Goal: Task Accomplishment & Management: Use online tool/utility

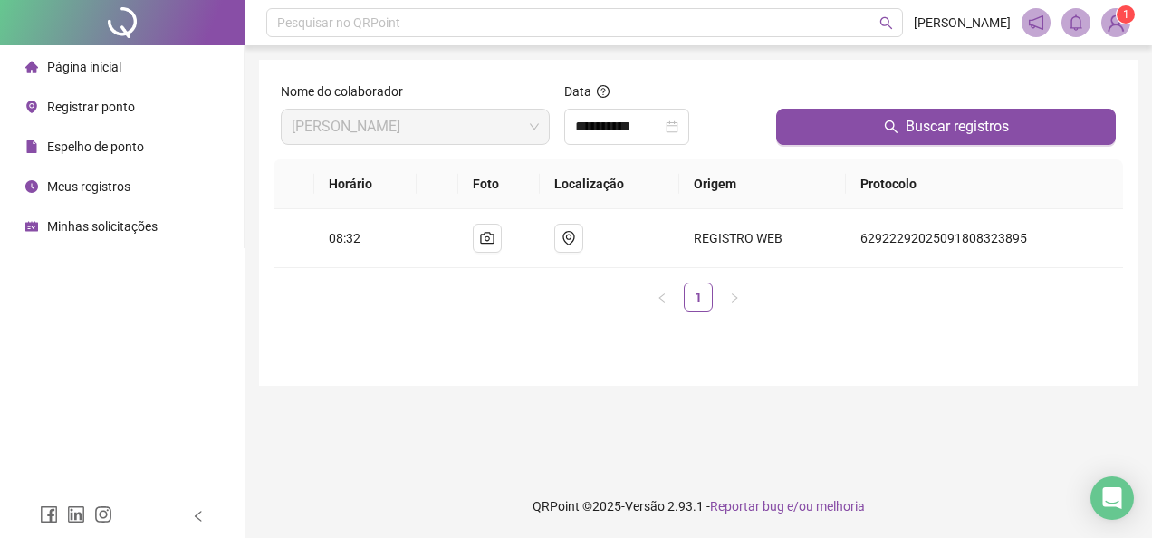
click at [51, 120] on div "Registrar ponto" at bounding box center [80, 107] width 110 height 36
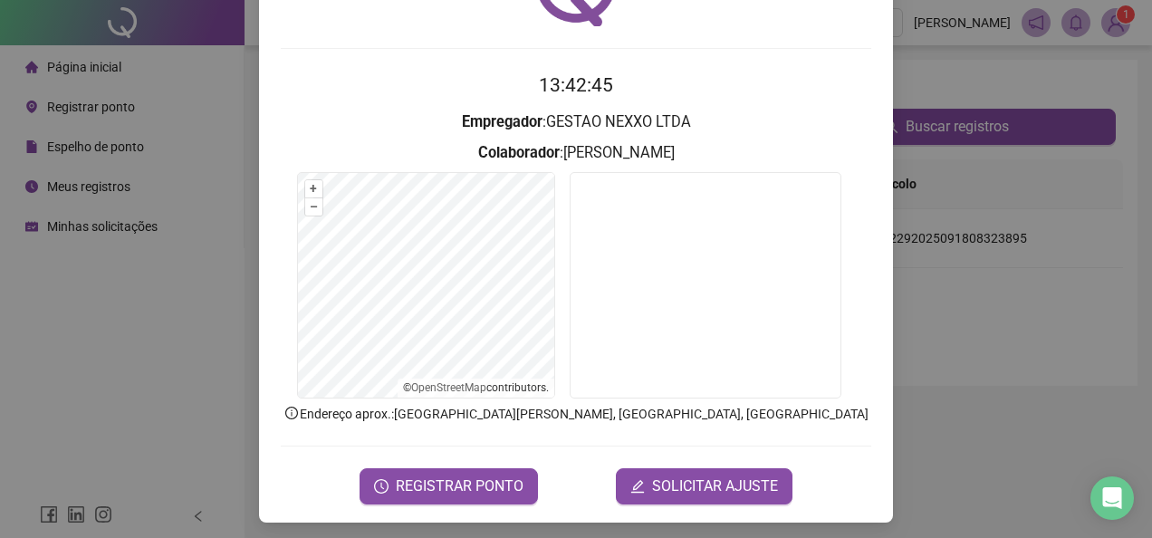
scroll to position [128, 0]
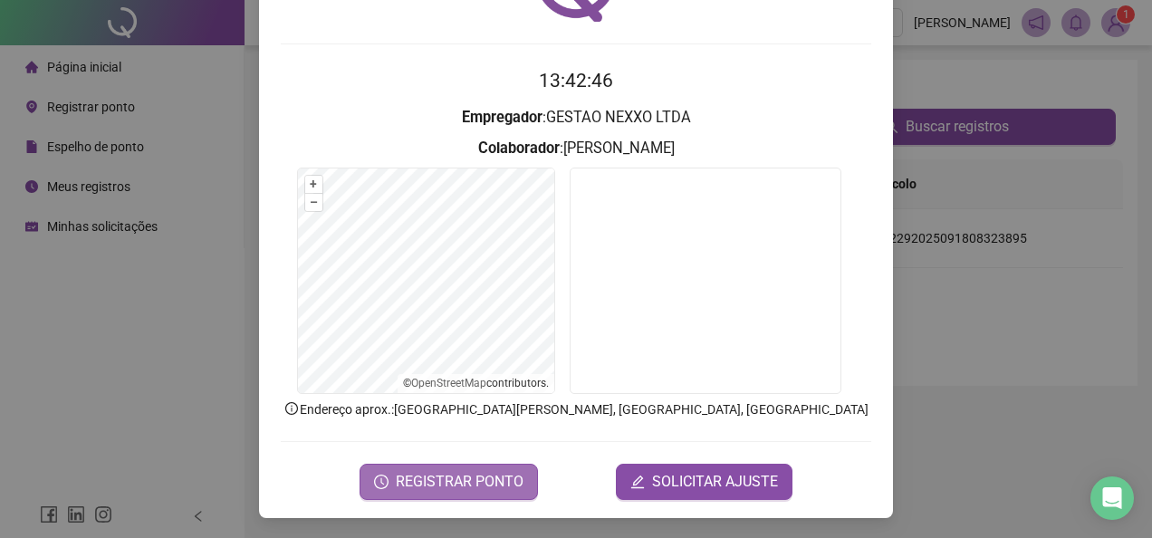
click at [464, 481] on span "REGISTRAR PONTO" at bounding box center [460, 482] width 128 height 22
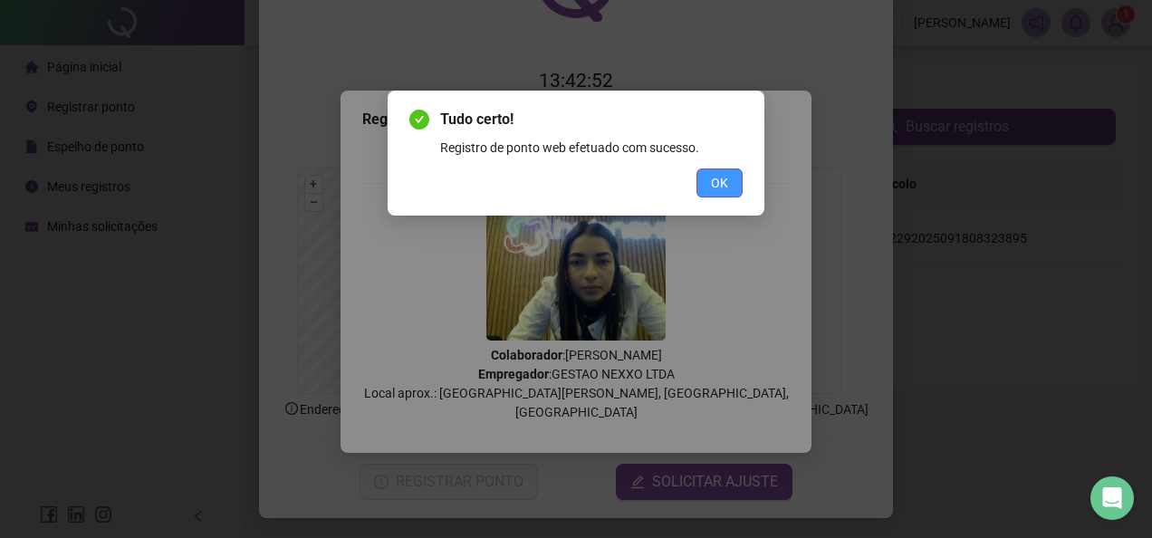
click at [713, 179] on span "OK" at bounding box center [719, 183] width 17 height 20
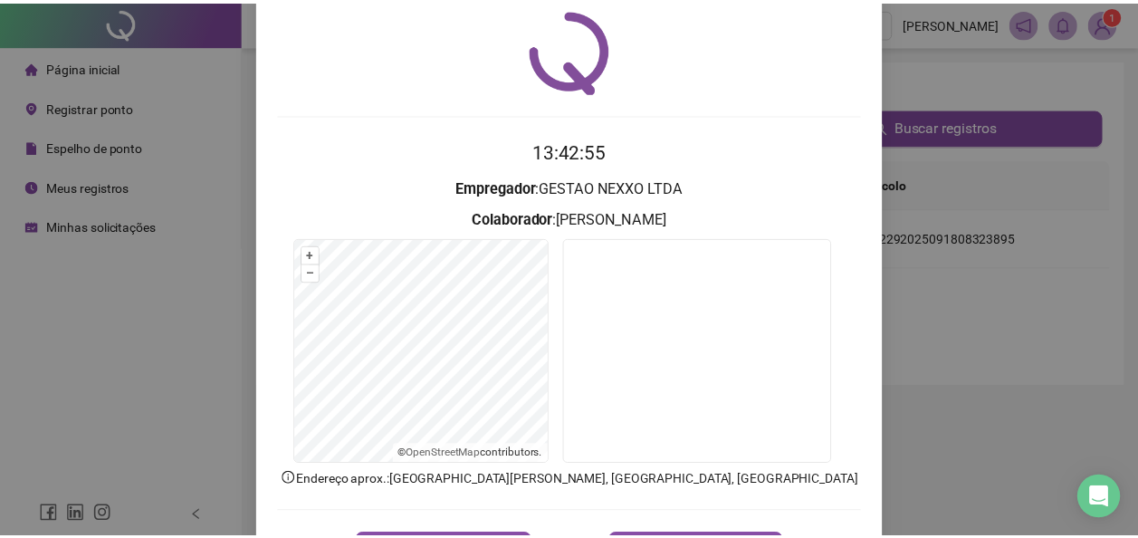
scroll to position [0, 0]
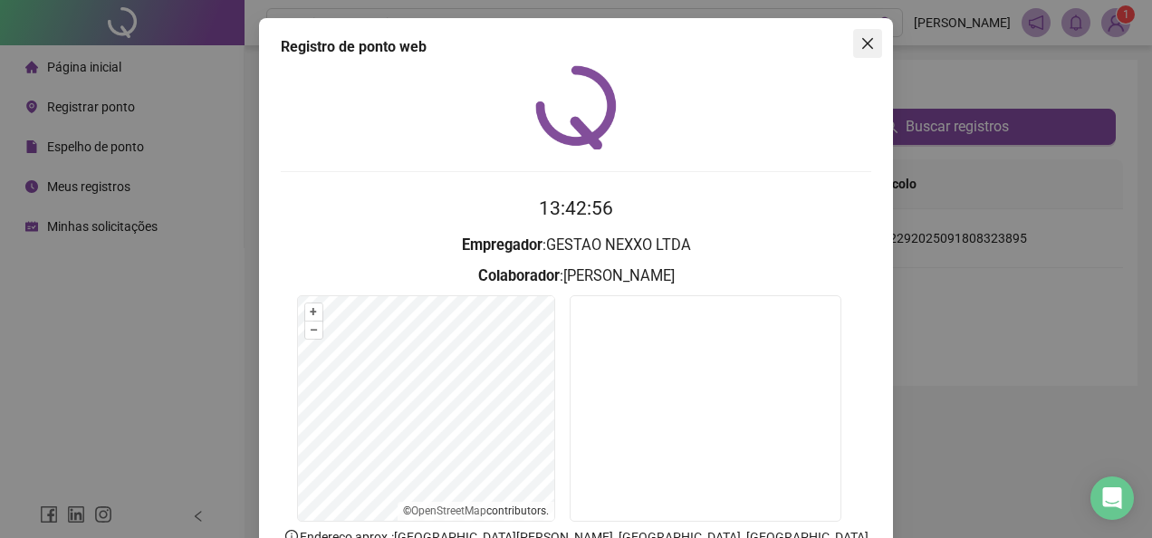
click at [862, 49] on icon "close" at bounding box center [867, 43] width 14 height 14
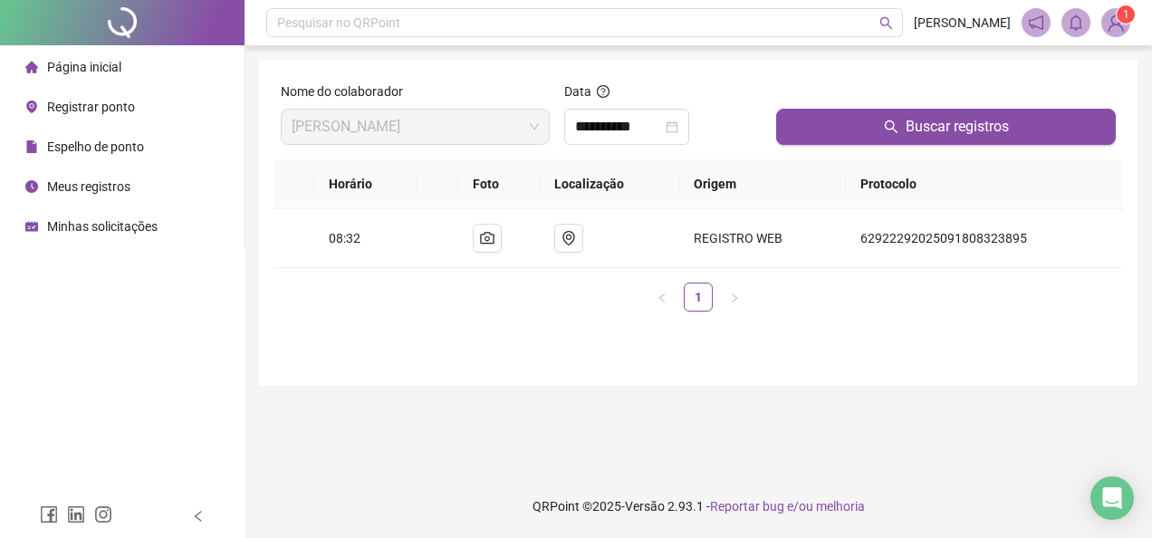
click at [104, 67] on span "Página inicial" at bounding box center [84, 67] width 74 height 14
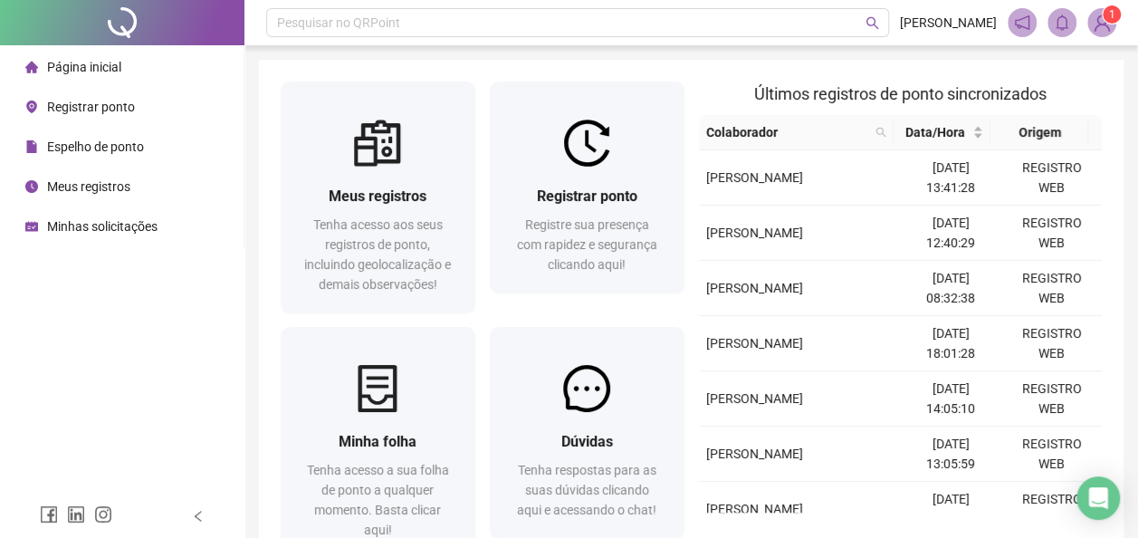
click at [125, 91] on div "Registrar ponto" at bounding box center [80, 107] width 110 height 36
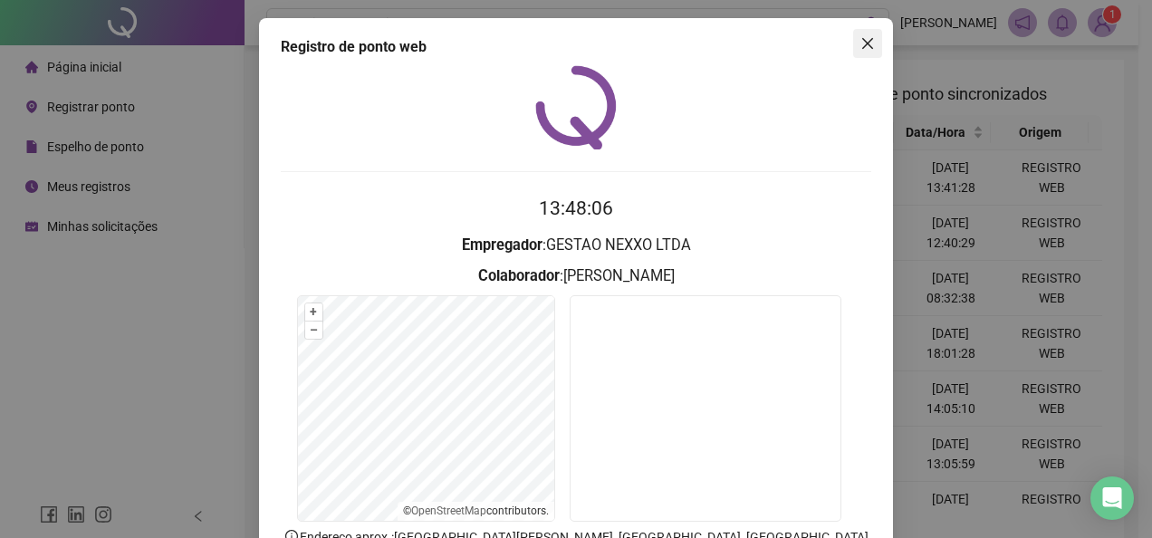
click at [862, 44] on icon "close" at bounding box center [867, 43] width 11 height 11
